Goal: Transaction & Acquisition: Download file/media

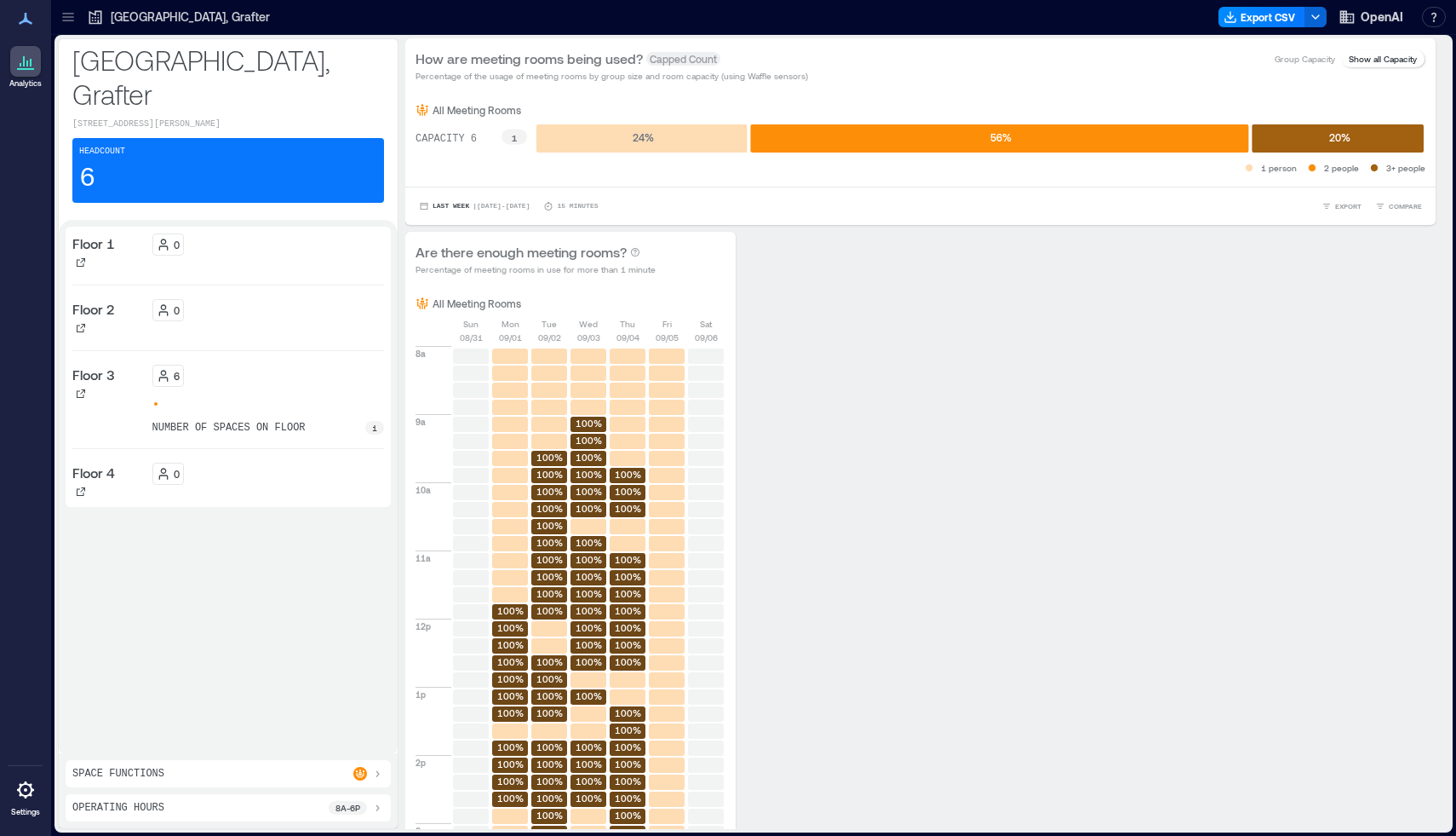
click at [26, 62] on icon at bounding box center [27, 64] width 2 height 6
click at [70, 17] on icon at bounding box center [67, 17] width 11 height 2
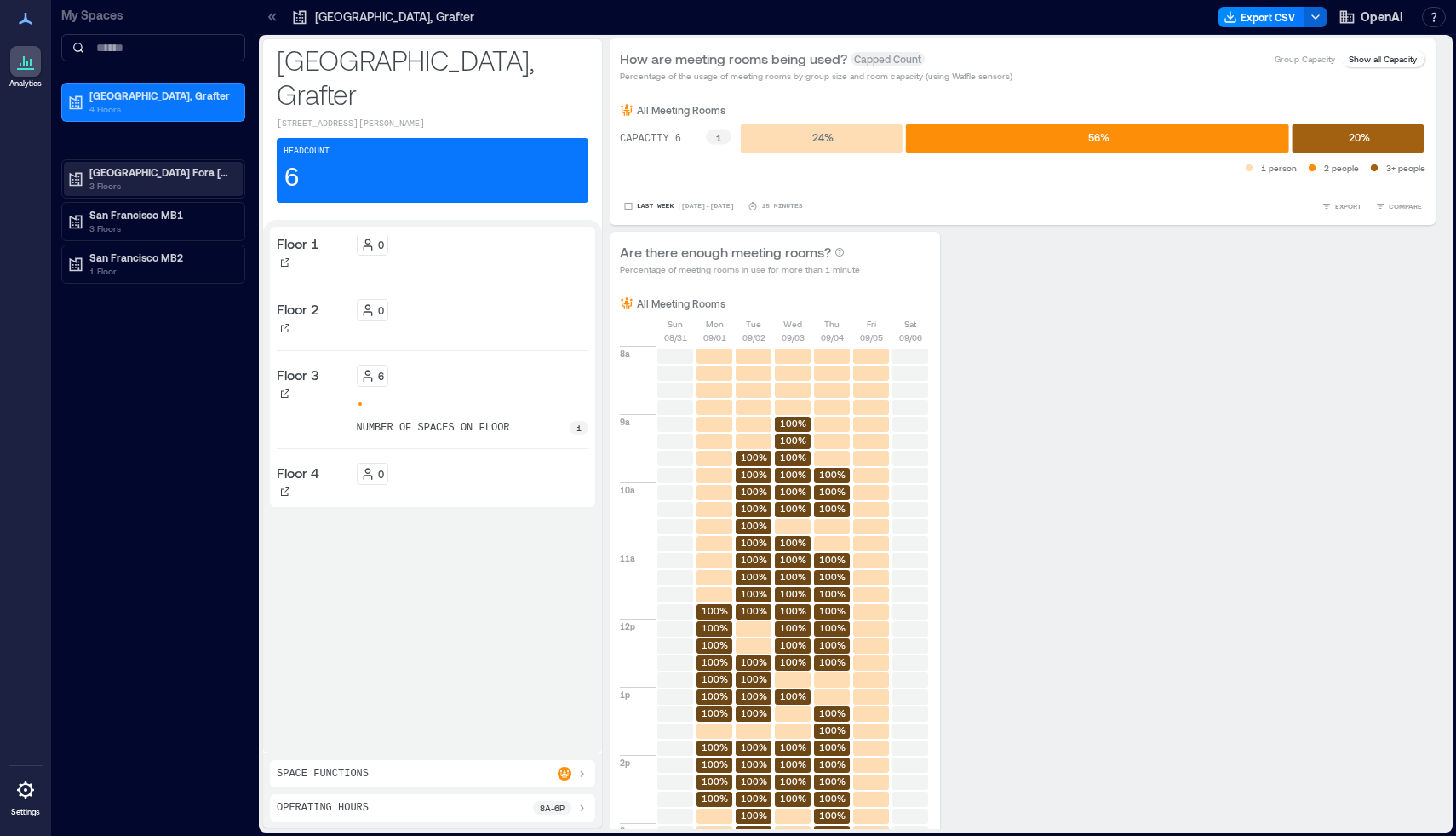
click at [126, 176] on p "[GEOGRAPHIC_DATA] Fora [GEOGRAPHIC_DATA]" at bounding box center [161, 172] width 143 height 14
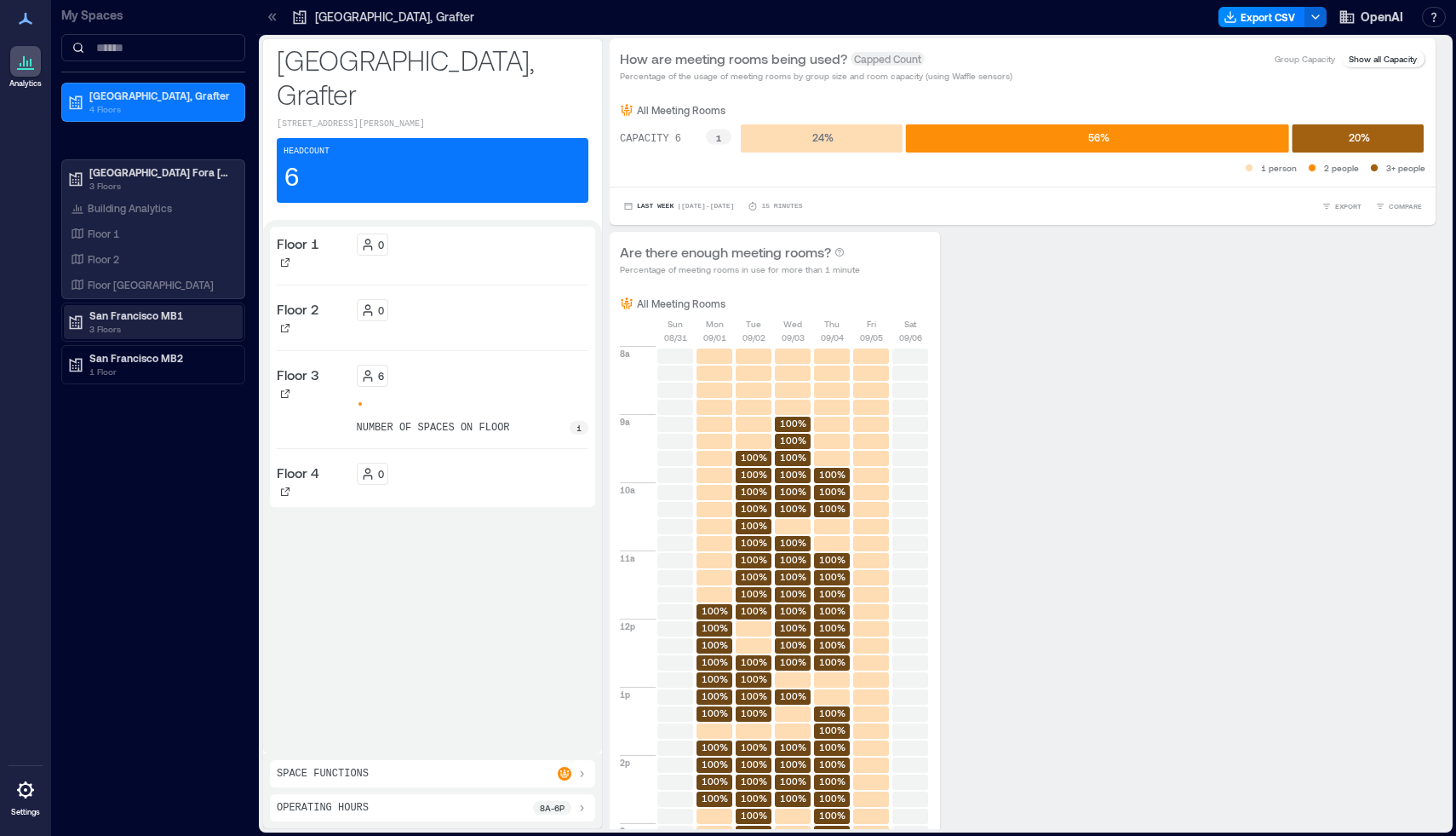
click at [126, 317] on p "San Francisco MB1" at bounding box center [161, 315] width 143 height 14
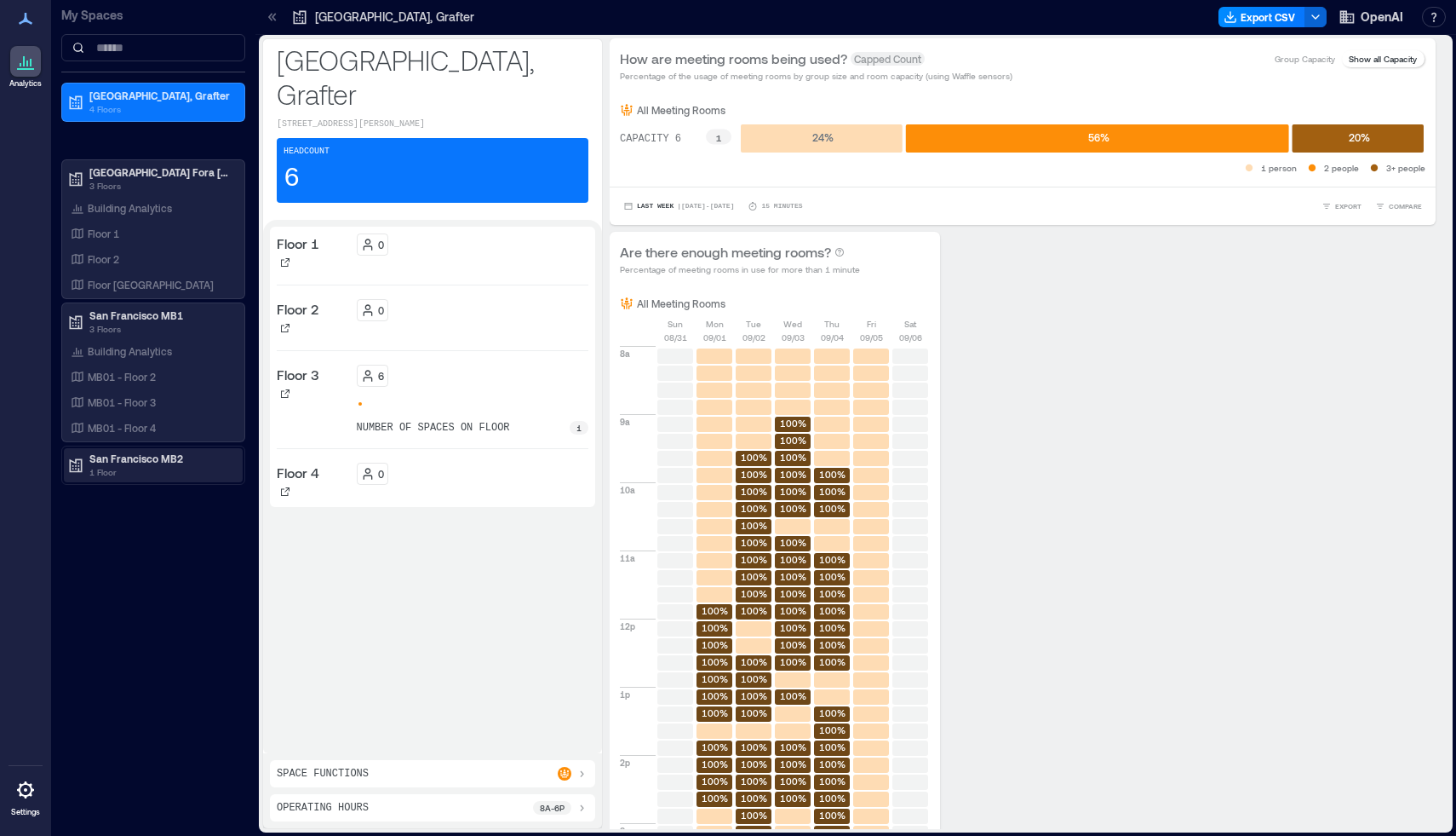
click at [140, 467] on p "1 Floor" at bounding box center [161, 472] width 143 height 14
click at [145, 382] on div "MB01 - Floor 2" at bounding box center [150, 376] width 165 height 17
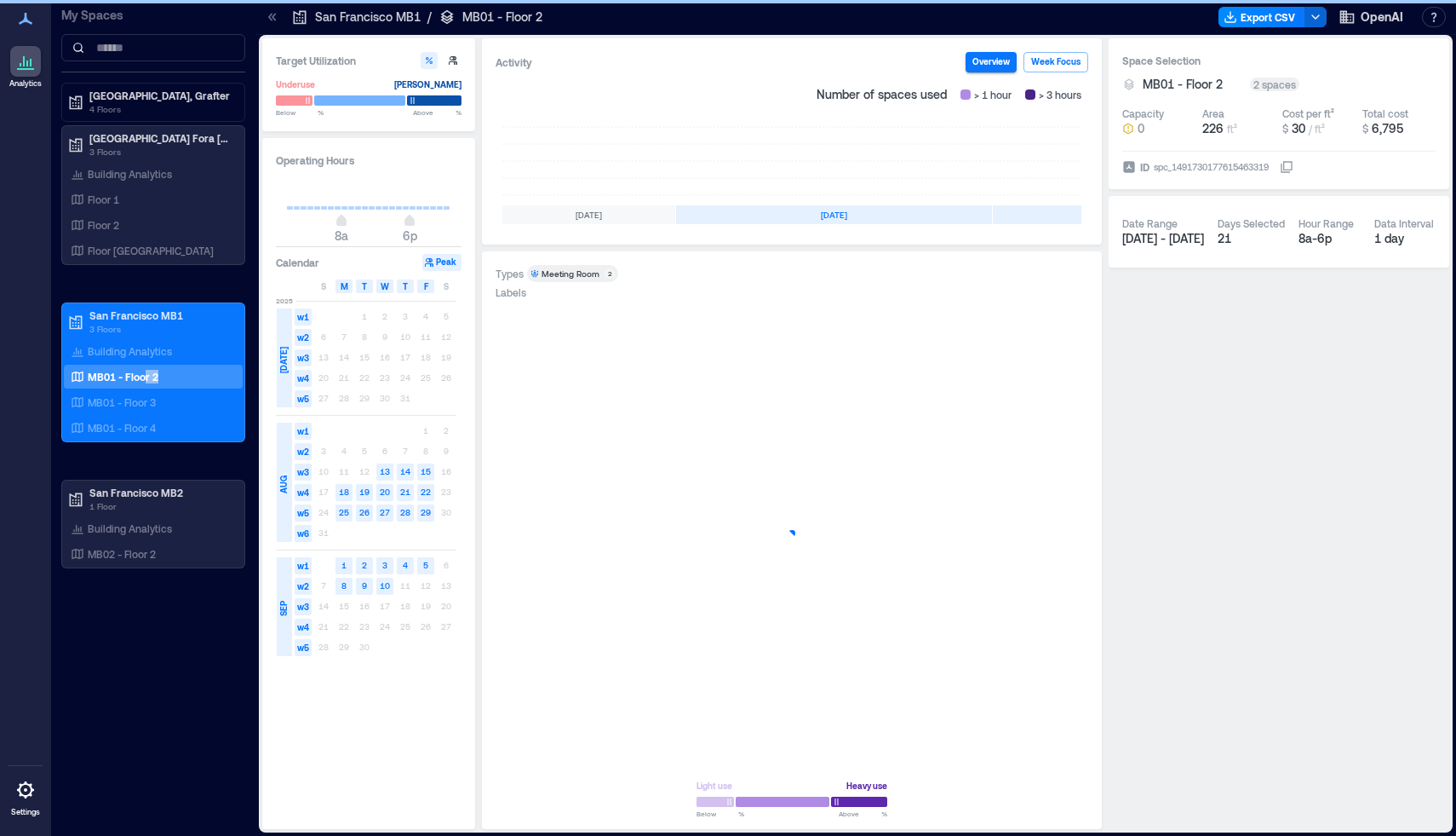
scroll to position [0, 341]
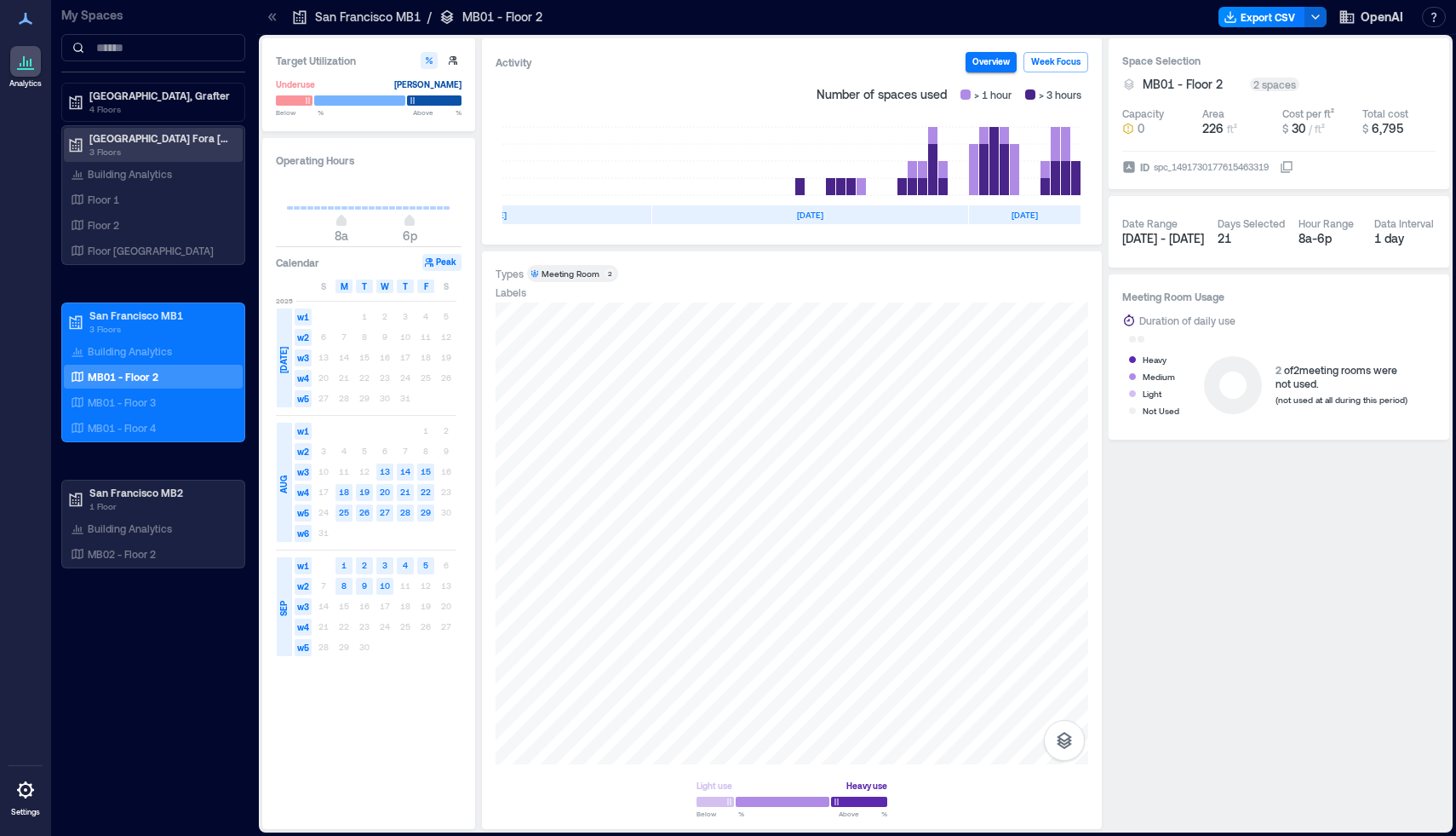
click at [133, 145] on p "3 Floors" at bounding box center [161, 152] width 143 height 14
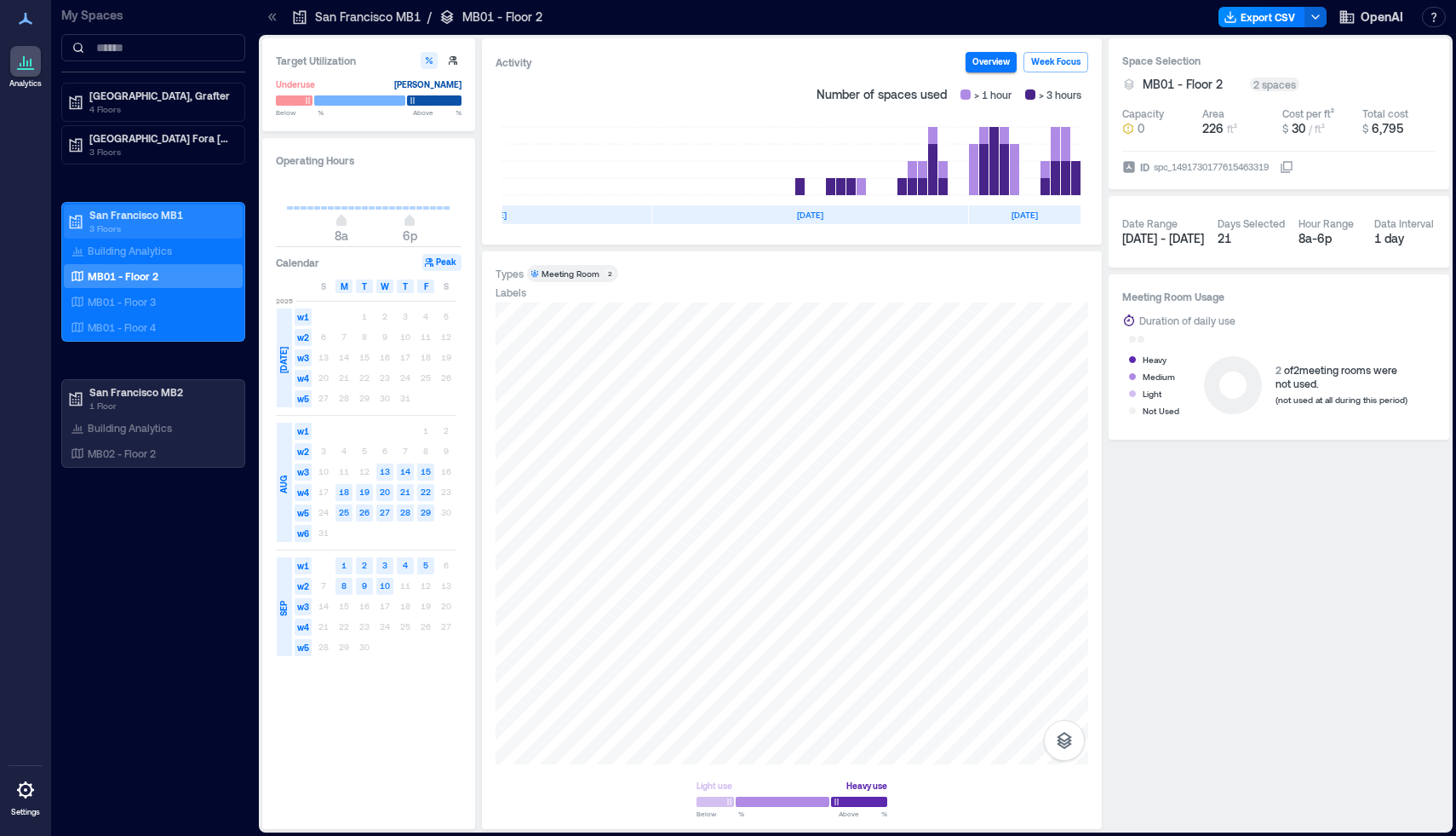
click at [146, 217] on p "San Francisco MB1" at bounding box center [161, 214] width 143 height 14
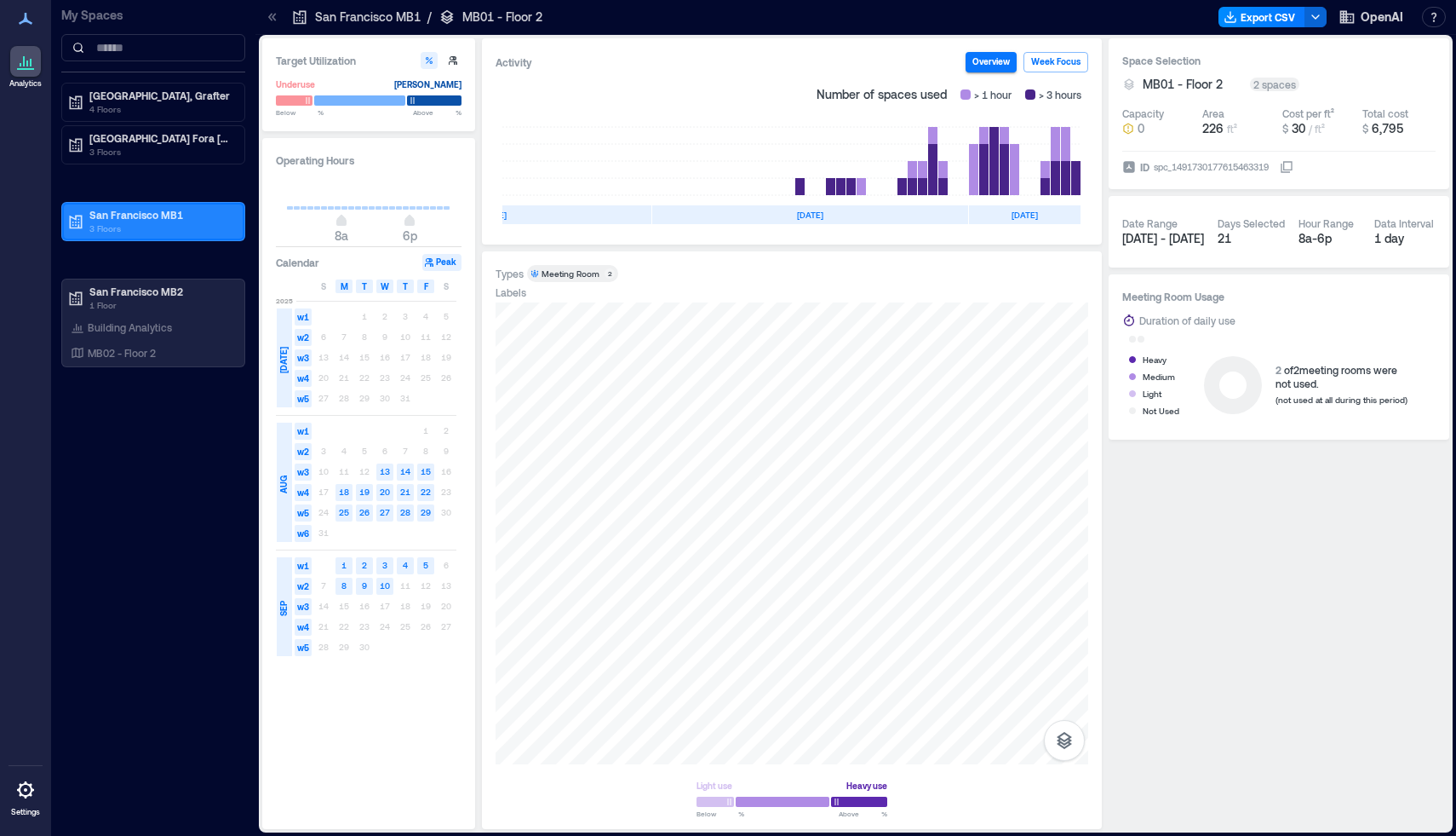
click at [146, 217] on p "San Francisco MB1" at bounding box center [161, 214] width 143 height 14
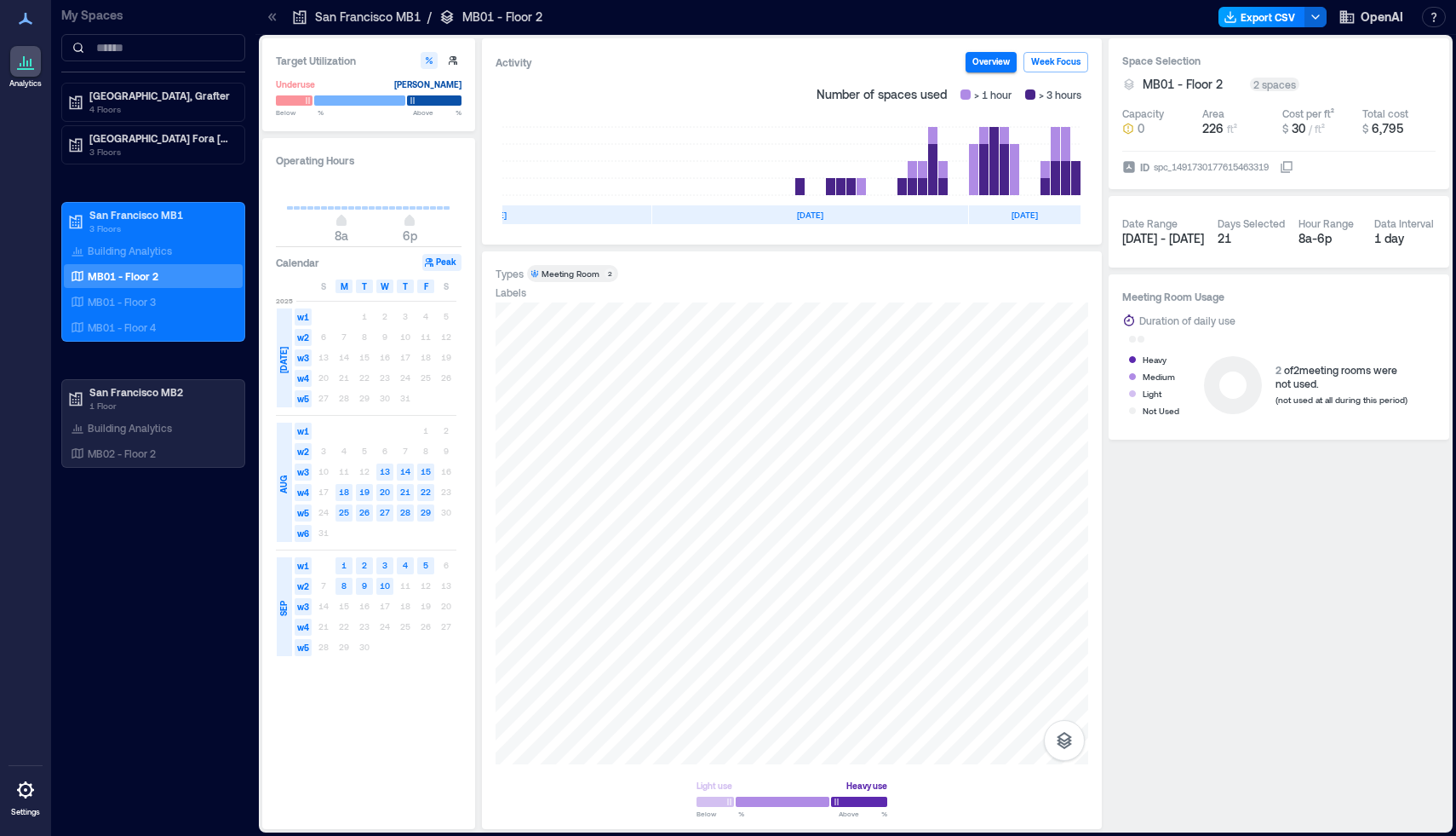
click at [1284, 14] on button "Export CSV" at bounding box center [1262, 16] width 87 height 20
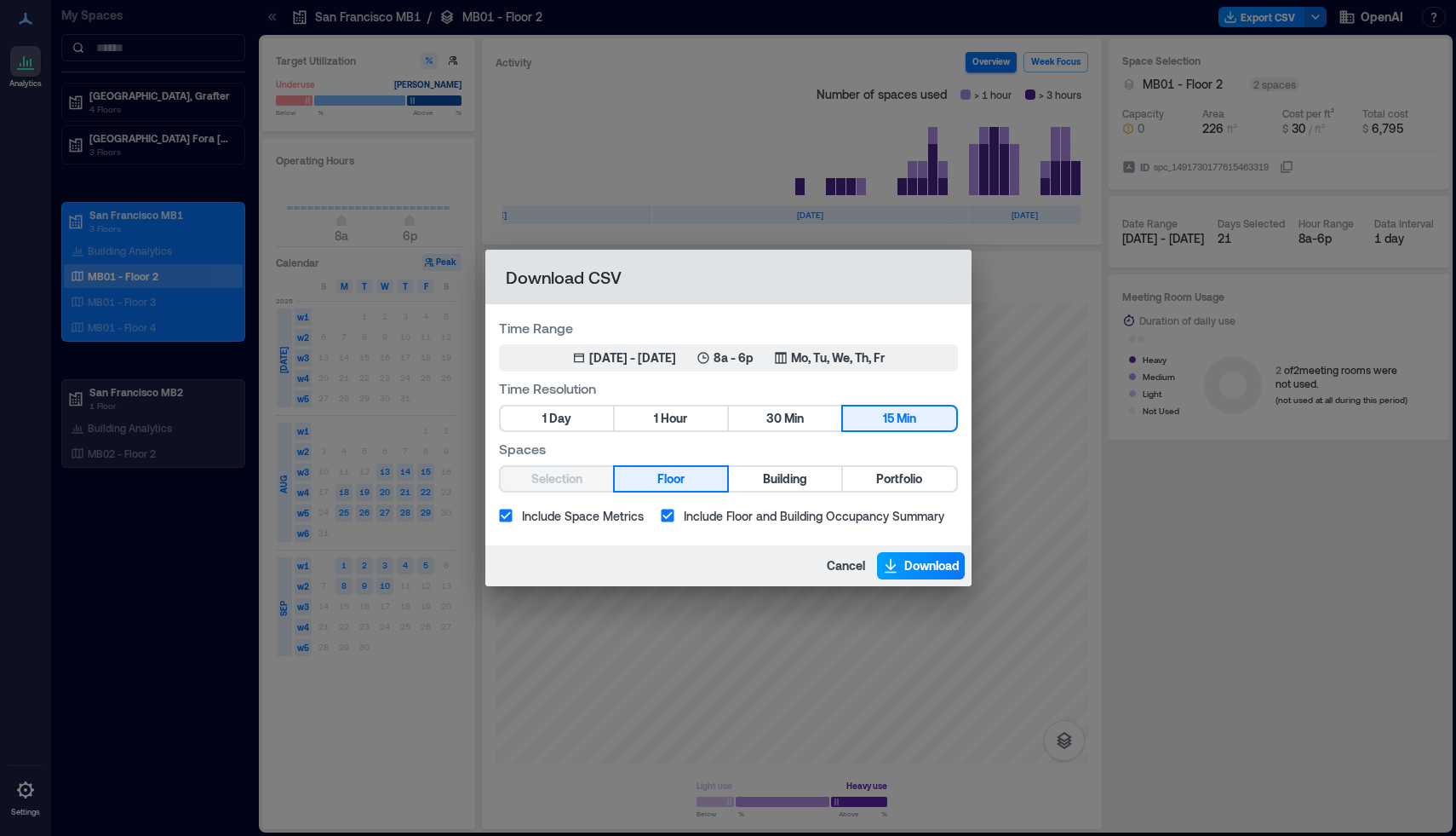
click at [923, 559] on span "Download" at bounding box center [931, 566] width 55 height 17
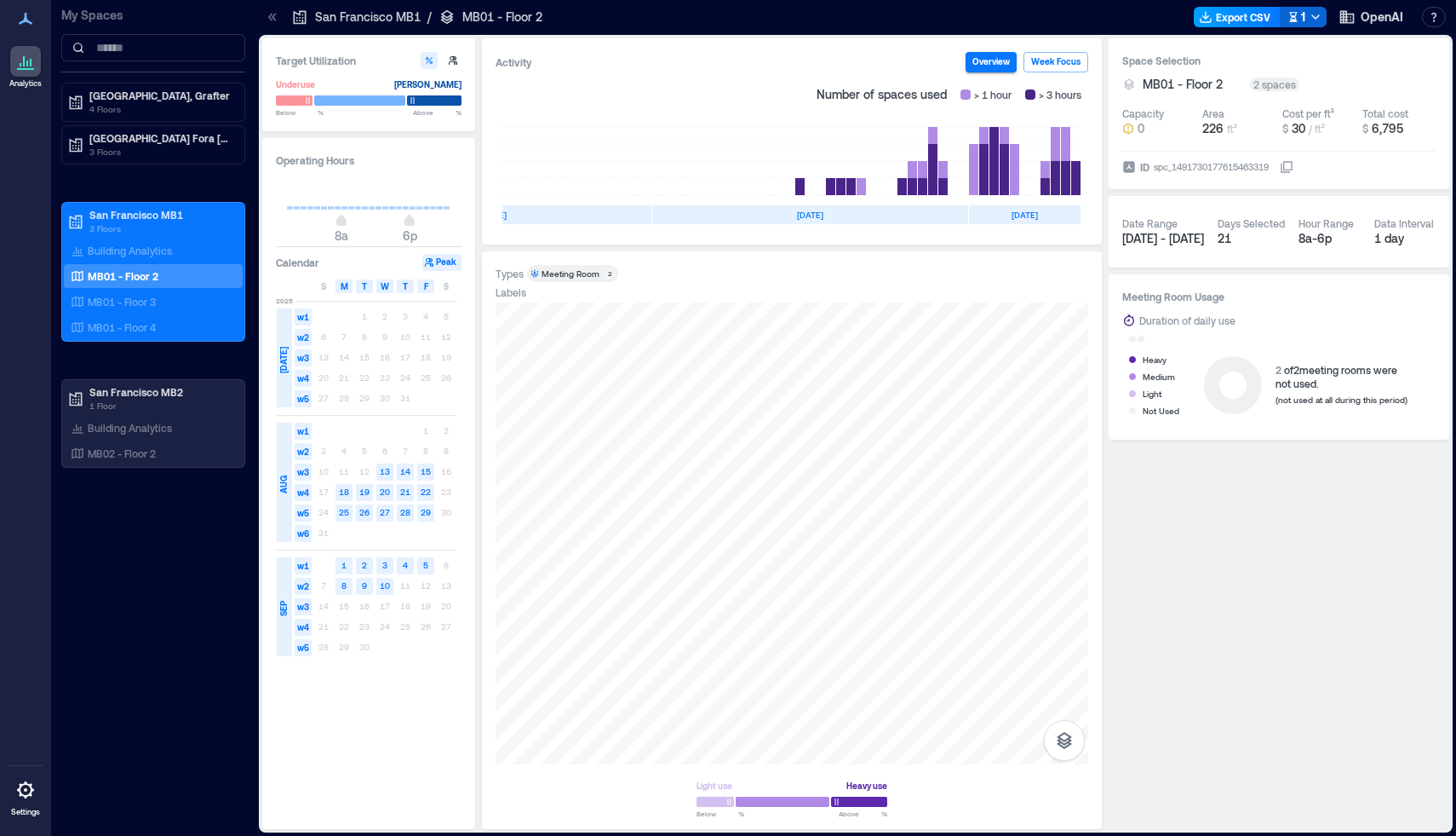
click at [1263, 19] on button "Export CSV" at bounding box center [1237, 16] width 87 height 20
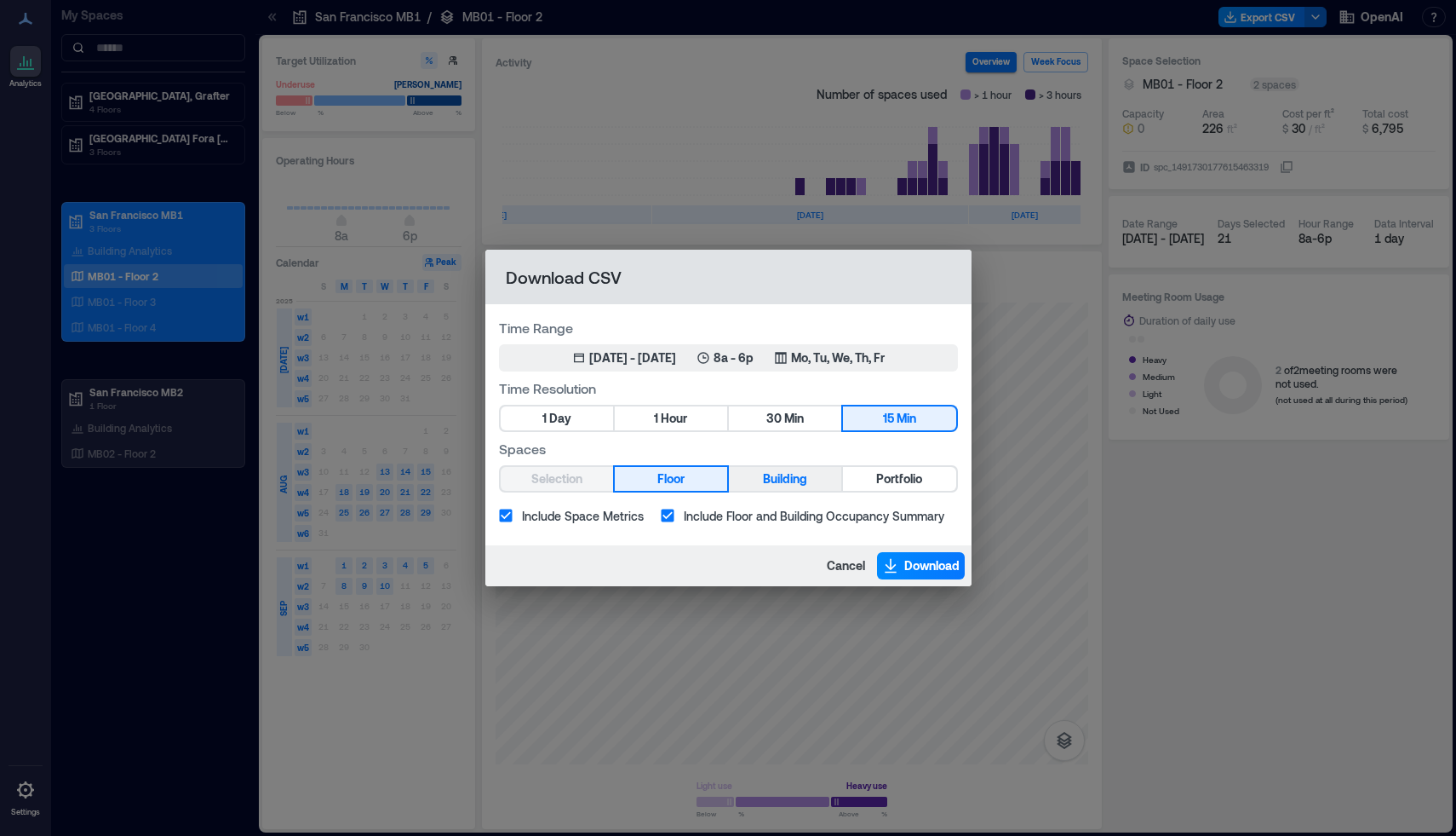
click at [780, 480] on span "Building" at bounding box center [785, 479] width 44 height 21
click at [685, 481] on button "Floor" at bounding box center [671, 479] width 112 height 24
click at [761, 482] on button "Building" at bounding box center [784, 479] width 112 height 24
click at [899, 569] on button "Download" at bounding box center [920, 566] width 88 height 27
